Goal: Transaction & Acquisition: Purchase product/service

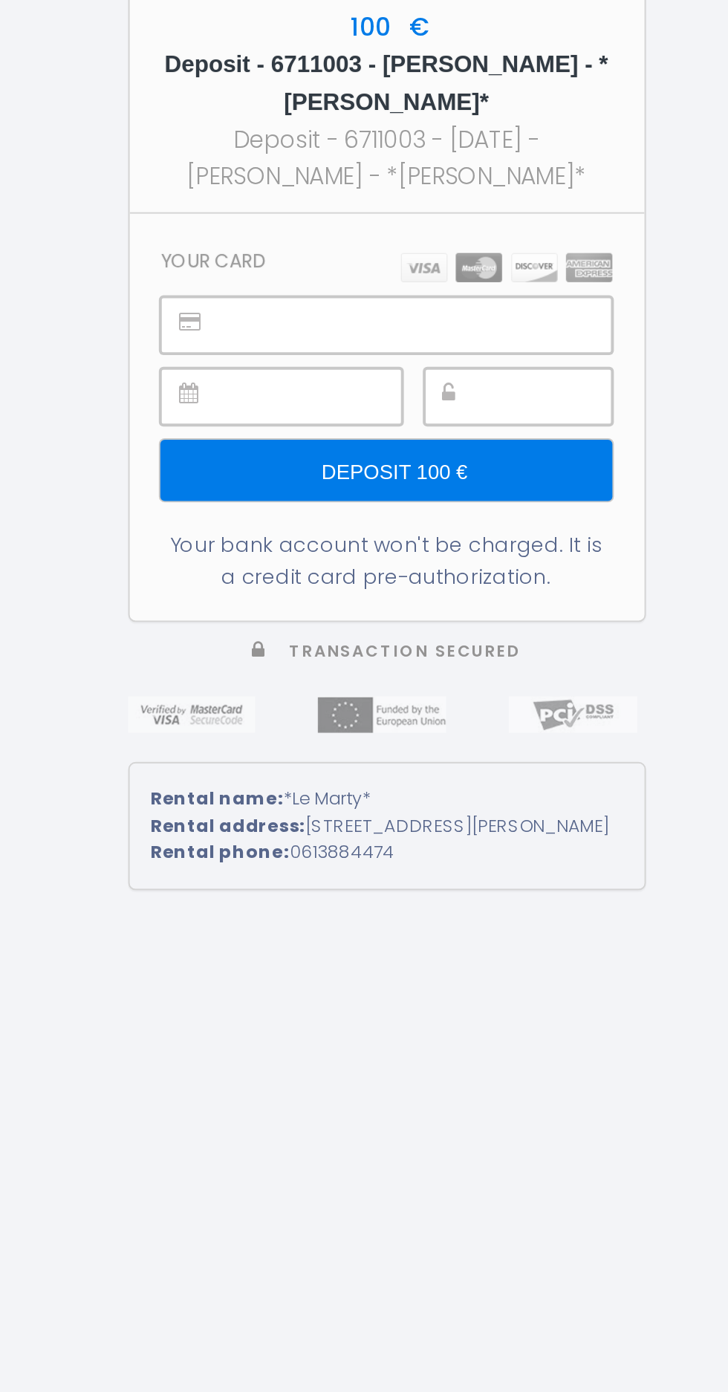
click at [284, 646] on section "Your card Deposit 100 € Your bank account won't be charged. It is a credit card…" at bounding box center [364, 699] width 262 height 207
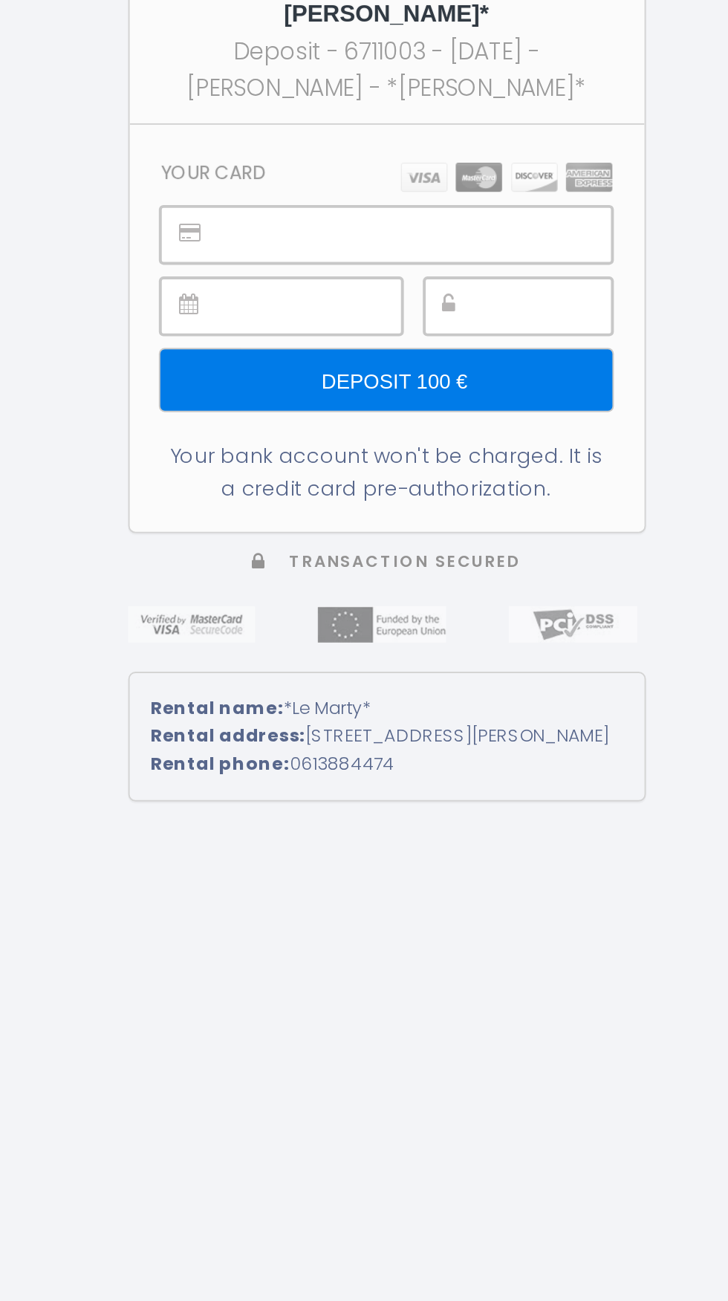
click at [413, 658] on div at bounding box center [431, 643] width 96 height 29
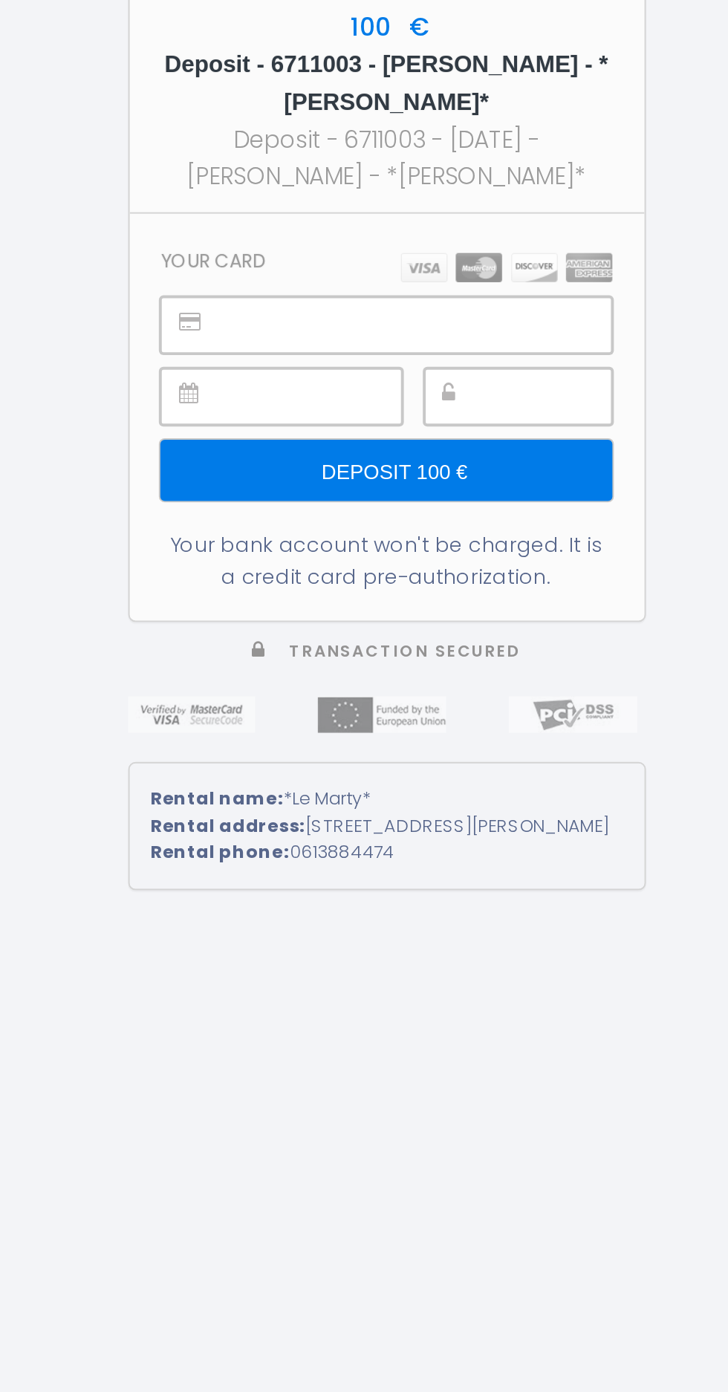
click at [381, 742] on input "Deposit 100 €" at bounding box center [364, 726] width 230 height 31
